Goal: Find specific page/section: Find specific page/section

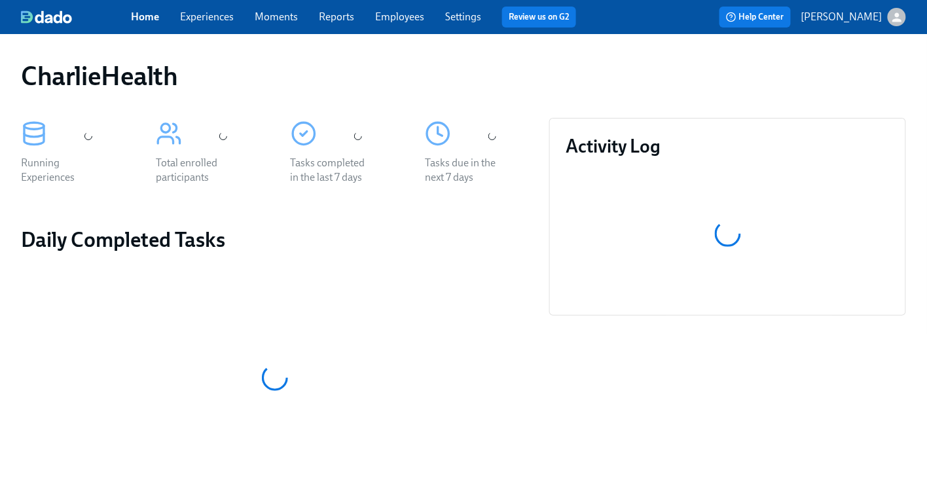
click at [215, 17] on link "Experiences" at bounding box center [207, 16] width 54 height 12
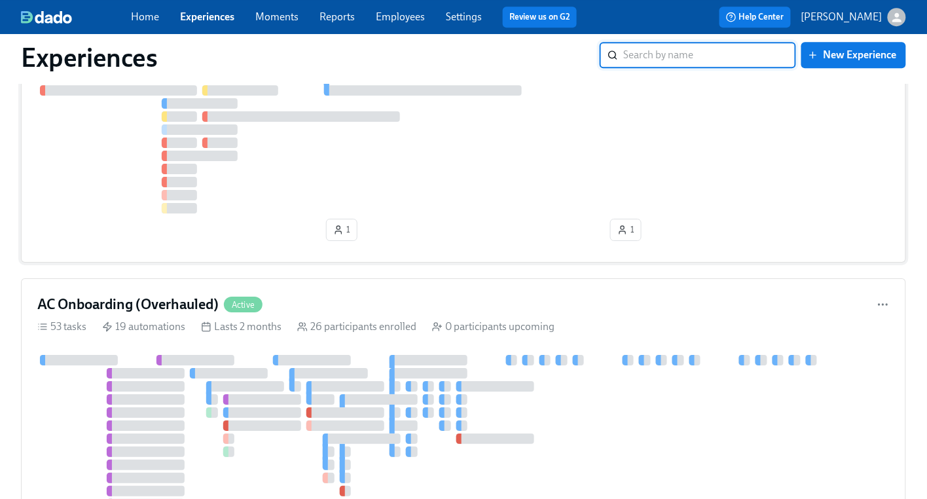
scroll to position [1287, 0]
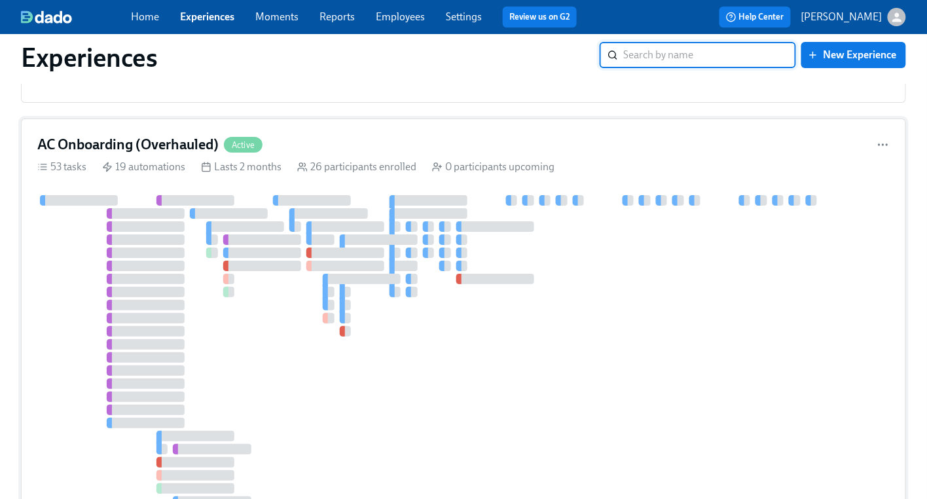
click at [327, 200] on div at bounding box center [312, 200] width 78 height 10
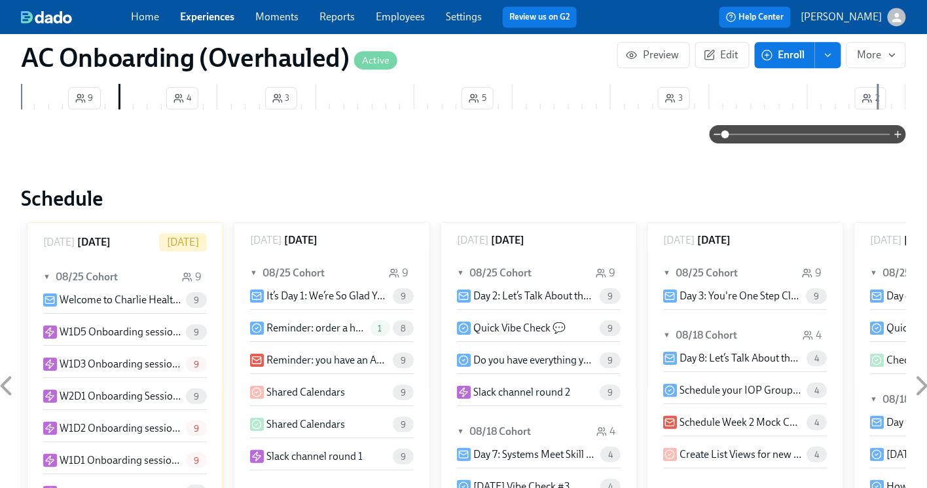
scroll to position [118, 0]
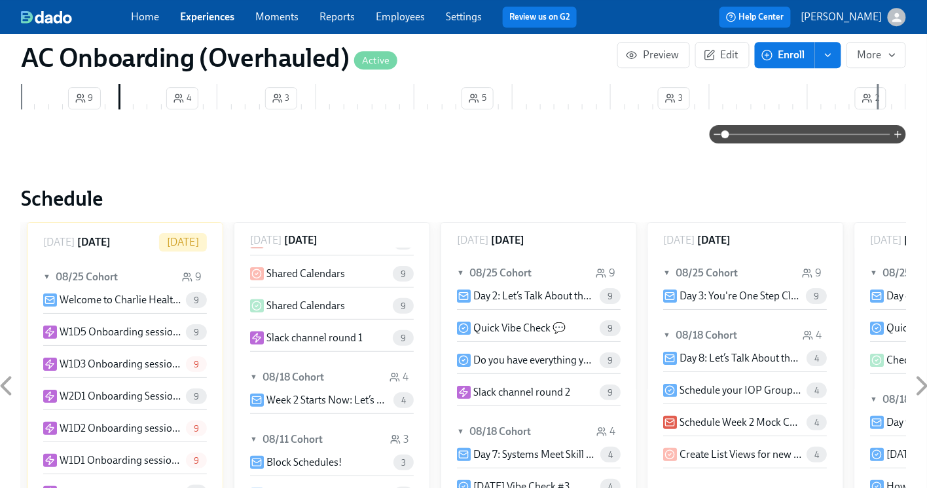
click at [15, 369] on icon at bounding box center [6, 385] width 33 height 33
click at [7, 369] on icon at bounding box center [6, 385] width 33 height 33
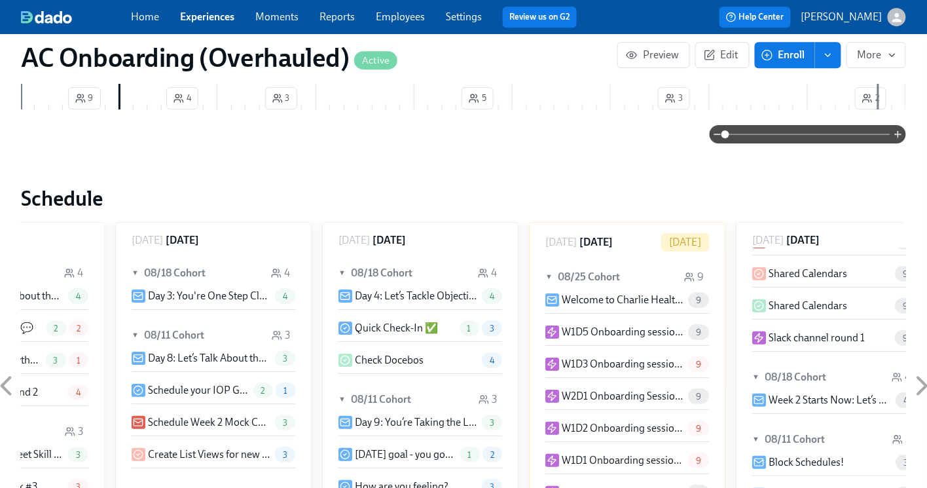
click at [7, 369] on icon at bounding box center [6, 385] width 33 height 33
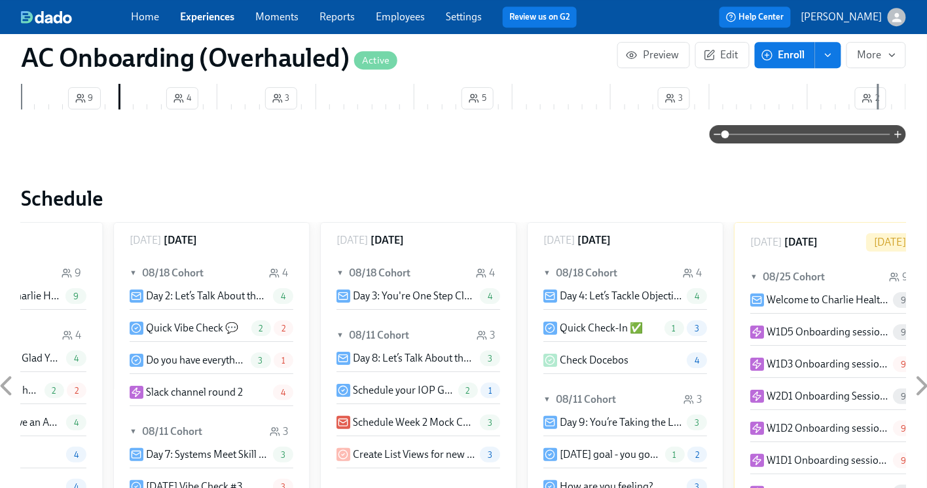
click at [7, 369] on icon at bounding box center [6, 385] width 33 height 33
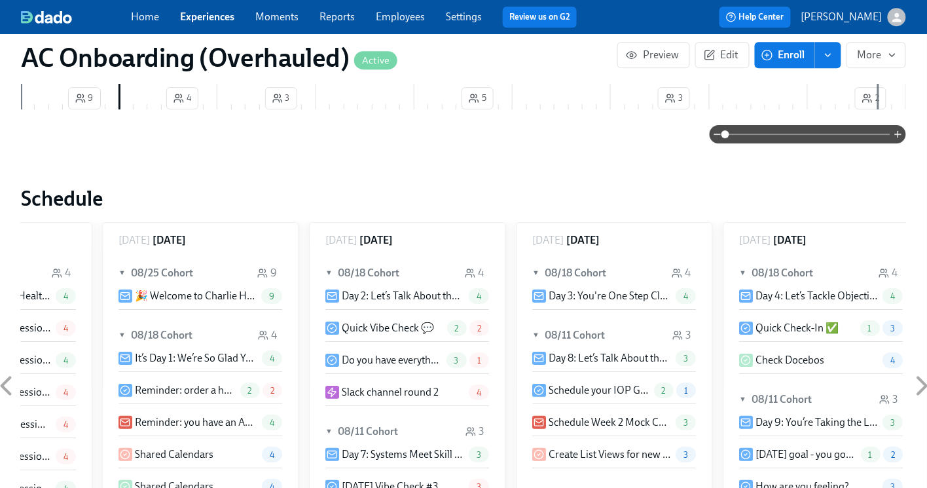
click at [7, 369] on icon at bounding box center [6, 385] width 33 height 33
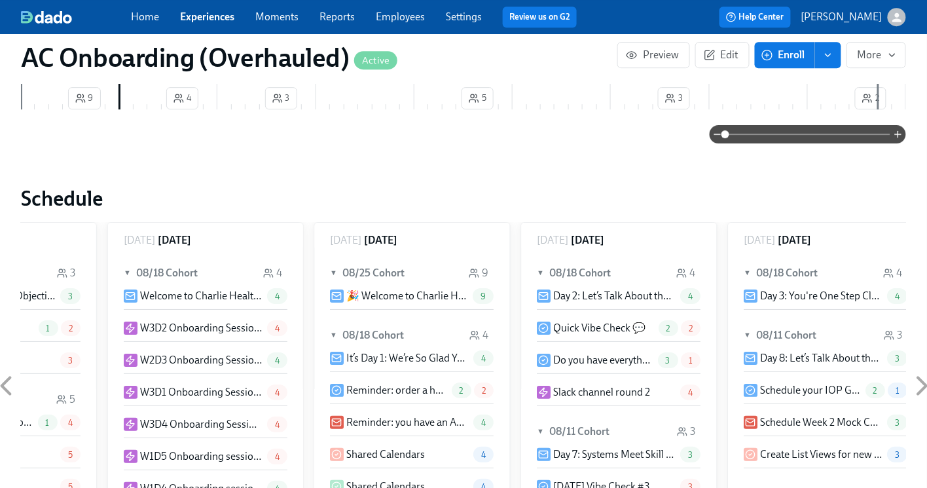
click at [7, 369] on icon at bounding box center [6, 385] width 33 height 33
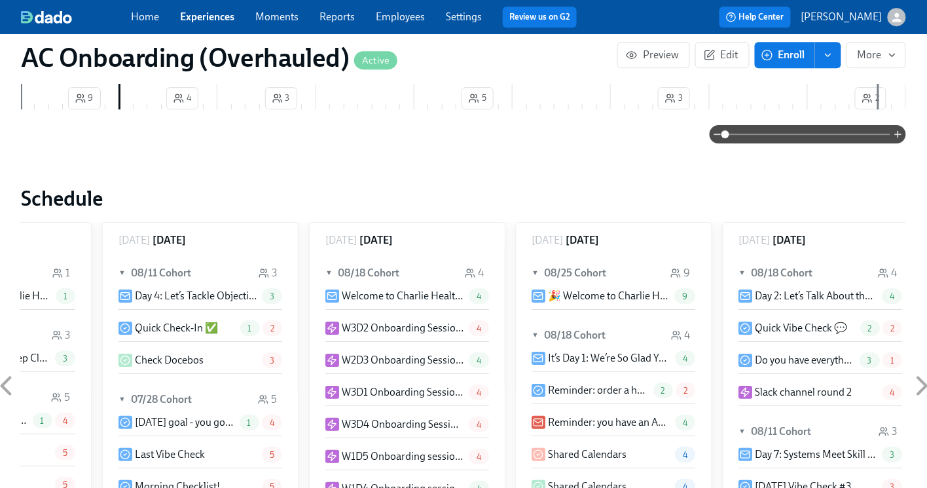
click at [7, 369] on icon at bounding box center [6, 385] width 33 height 33
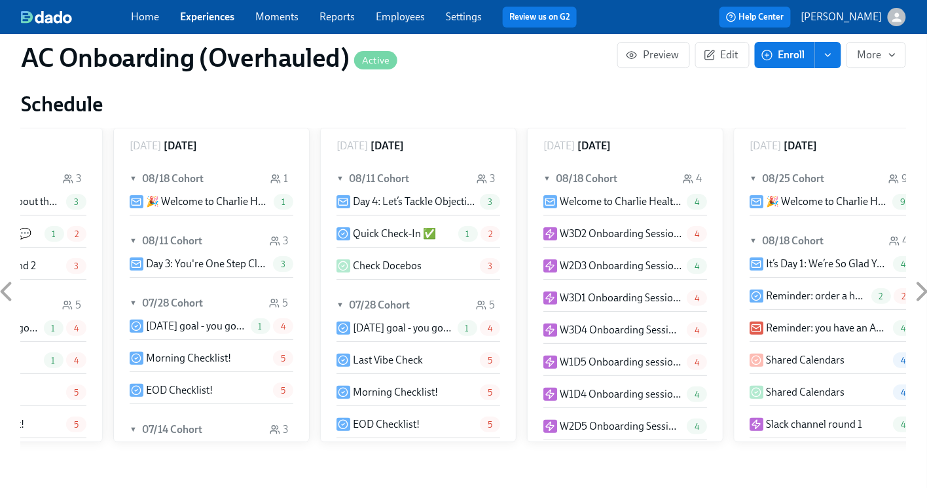
scroll to position [1209, 0]
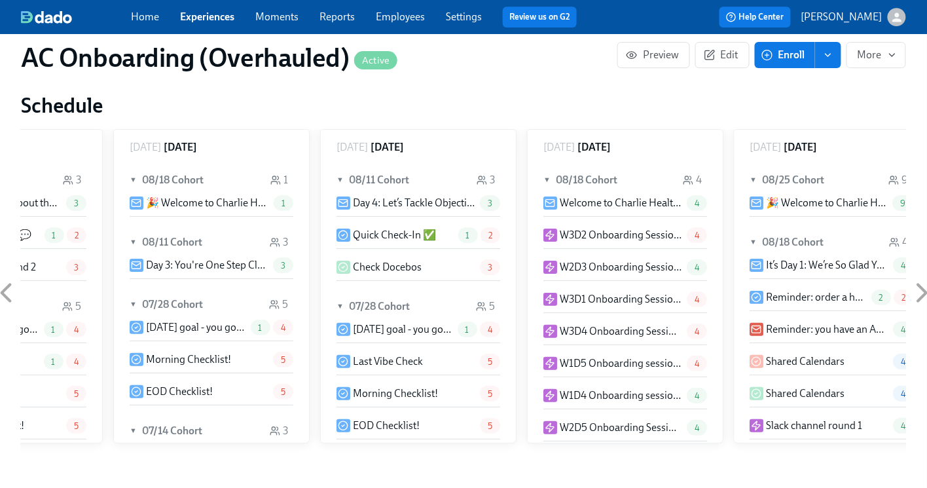
click at [7, 285] on icon at bounding box center [6, 293] width 9 height 16
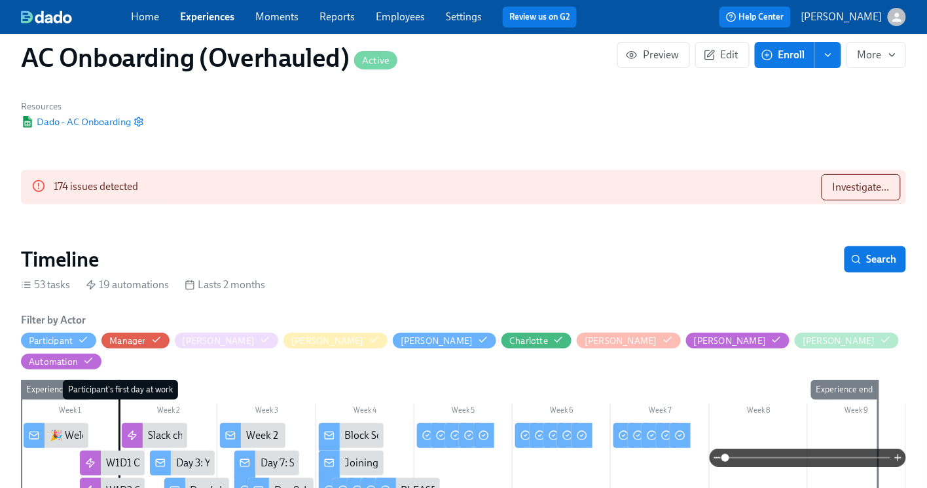
scroll to position [15, 0]
